Goal: Task Accomplishment & Management: Manage account settings

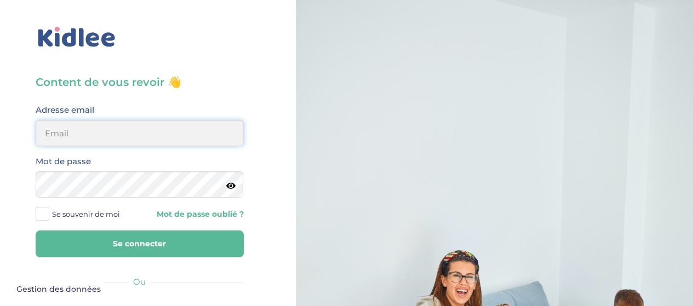
type input "[PERSON_NAME][EMAIL_ADDRESS][DOMAIN_NAME]"
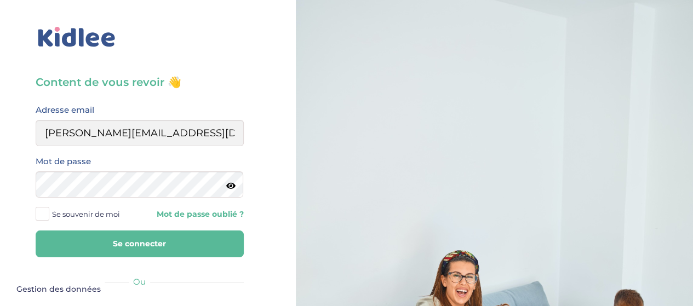
click at [136, 247] on button "Se connecter" at bounding box center [140, 243] width 208 height 27
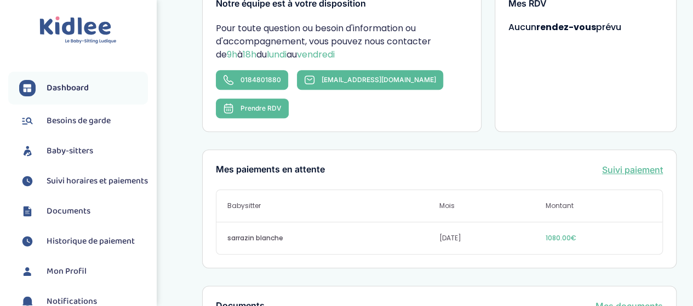
scroll to position [221, 0]
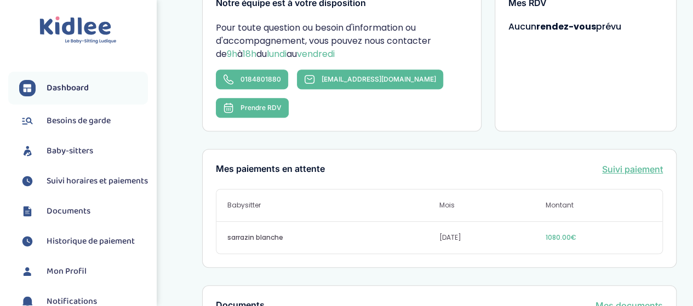
click at [66, 186] on span "Suivi horaires et paiements" at bounding box center [97, 181] width 101 height 13
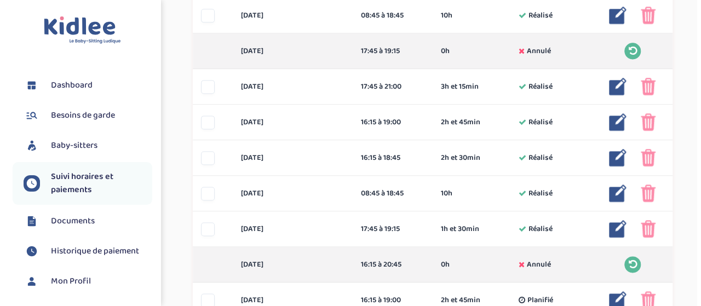
scroll to position [729, 0]
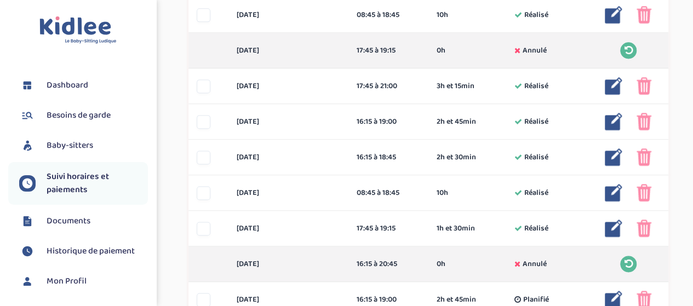
click at [613, 227] on img at bounding box center [613, 229] width 18 height 18
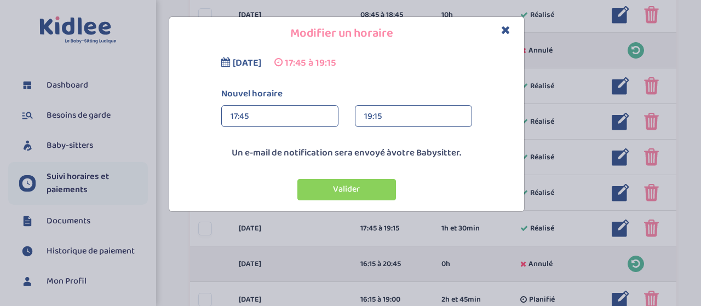
click at [404, 121] on div "19:15" at bounding box center [413, 117] width 99 height 22
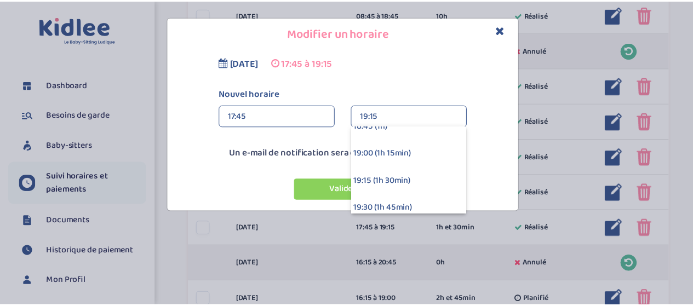
scroll to position [96, 0]
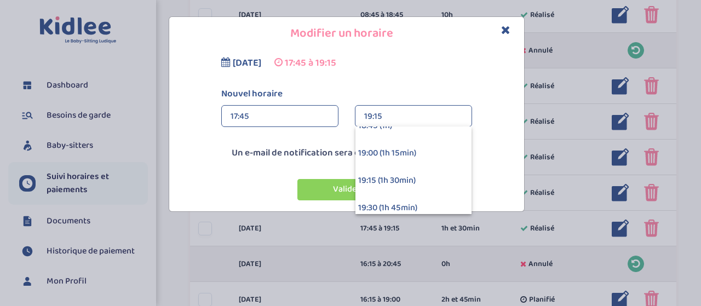
click at [409, 161] on div "19:00 (1h 15min)" at bounding box center [413, 153] width 116 height 27
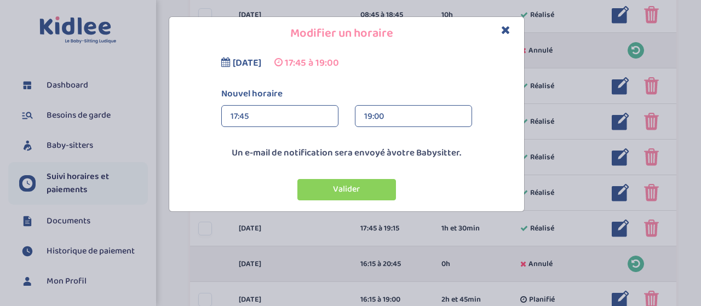
click at [351, 194] on button "Valider" at bounding box center [346, 189] width 99 height 21
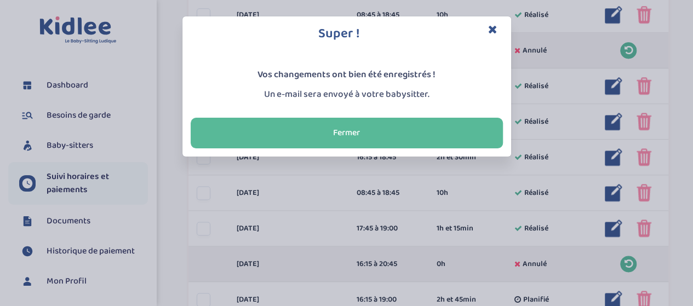
click at [400, 139] on button "Fermer" at bounding box center [347, 133] width 312 height 31
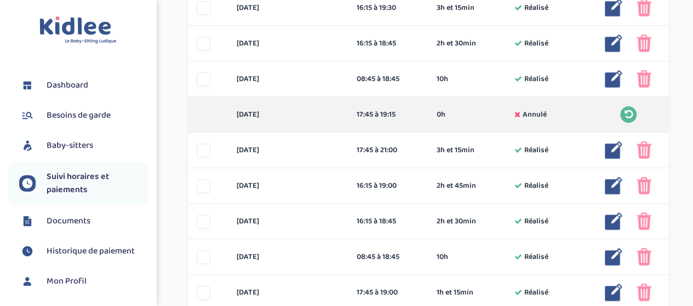
scroll to position [664, 0]
click at [614, 220] on img at bounding box center [613, 222] width 18 height 18
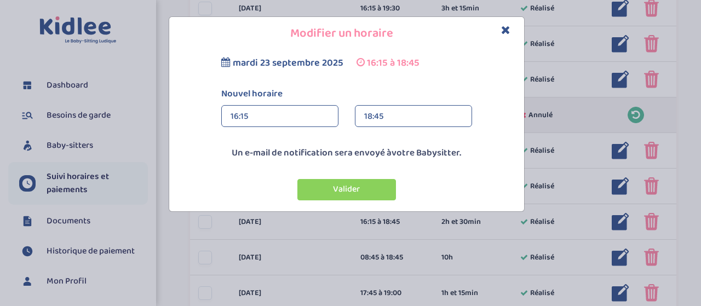
click at [409, 120] on div "18:45" at bounding box center [413, 117] width 99 height 22
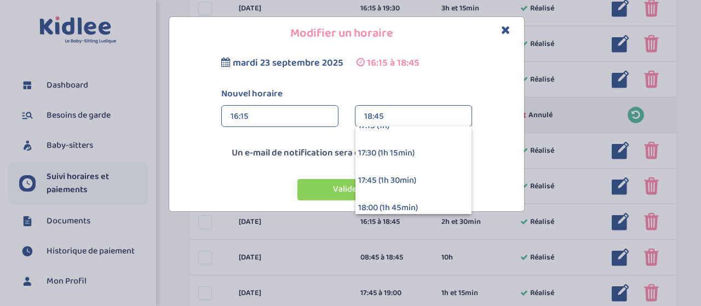
click at [502, 29] on icon "Close" at bounding box center [505, 29] width 9 height 11
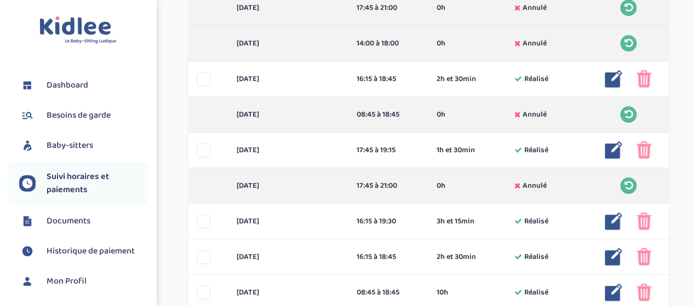
scroll to position [452, 0]
click at [604, 151] on img at bounding box center [613, 150] width 18 height 18
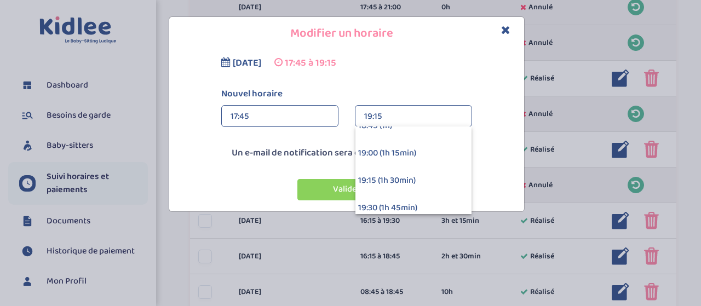
click at [373, 153] on div "19:00 (1h 15min)" at bounding box center [413, 153] width 116 height 27
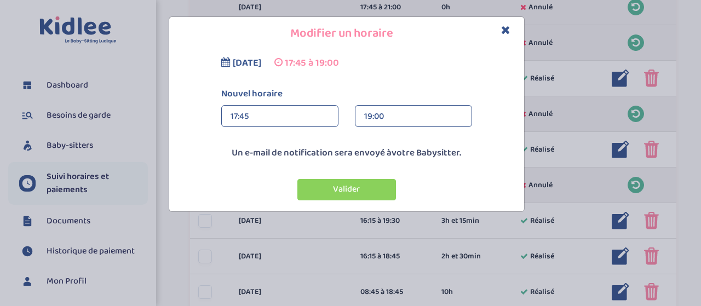
click at [331, 188] on button "Valider" at bounding box center [346, 189] width 99 height 21
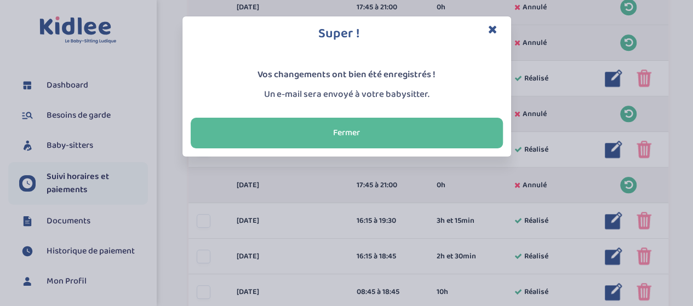
click at [370, 134] on button "Fermer" at bounding box center [347, 133] width 312 height 31
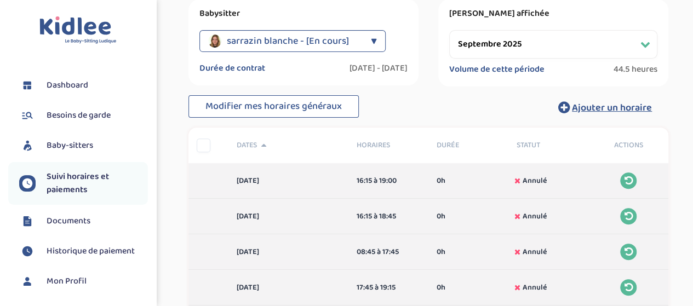
scroll to position [122, 0]
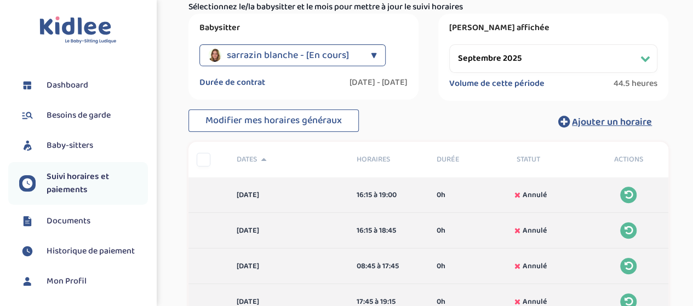
click at [533, 57] on select "Filtrer par mois septembre 2025 octobre 2025 novembre 2025 décembre 2025 janvie…" at bounding box center [553, 58] width 208 height 28
select select "octobre 2025"
click at [449, 44] on select "Filtrer par mois septembre 2025 octobre 2025 novembre 2025 décembre 2025 janvie…" at bounding box center [553, 58] width 208 height 28
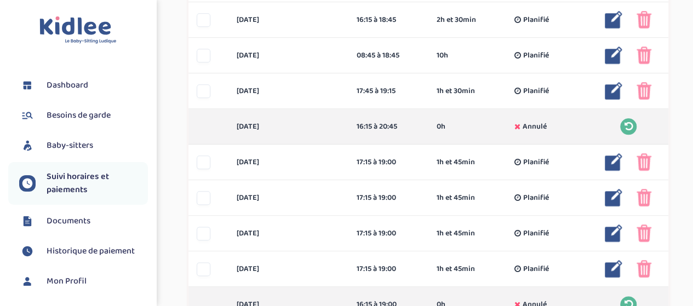
scroll to position [581, 0]
click at [201, 164] on div at bounding box center [204, 163] width 14 height 14
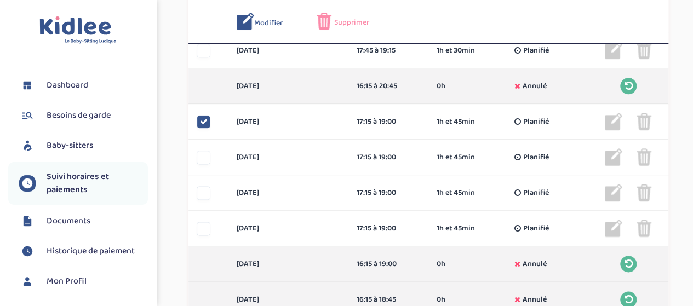
click at [201, 165] on div "mardi 21 oct 17:15 à 19:00 1h et 45min Planifié 1h et 45min Planifié ... Modifi…" at bounding box center [428, 158] width 480 height 36
click at [203, 153] on div at bounding box center [204, 158] width 14 height 14
click at [199, 194] on div at bounding box center [204, 193] width 14 height 14
click at [197, 234] on div at bounding box center [208, 229] width 40 height 14
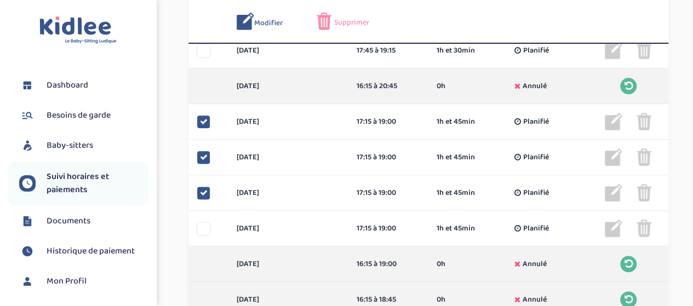
click at [201, 229] on div at bounding box center [204, 229] width 14 height 14
click at [342, 25] on span "Supprimer" at bounding box center [351, 22] width 35 height 11
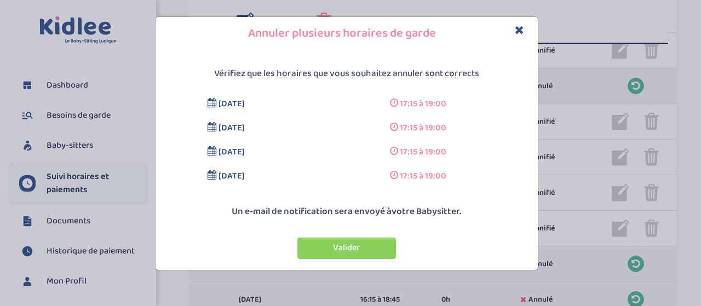
click at [317, 252] on button "Valider" at bounding box center [346, 248] width 99 height 21
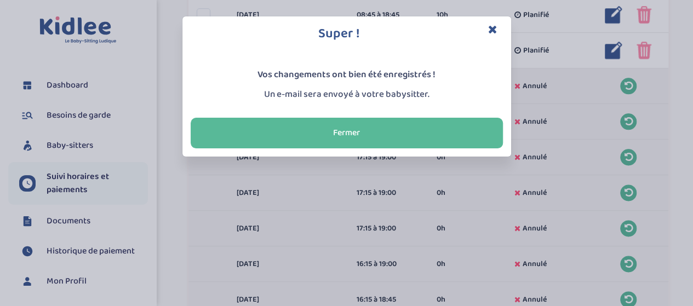
click at [345, 131] on button "Fermer" at bounding box center [347, 133] width 312 height 31
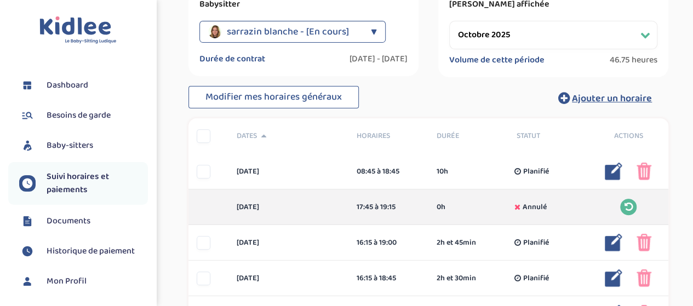
scroll to position [0, 0]
